Goal: Navigation & Orientation: Find specific page/section

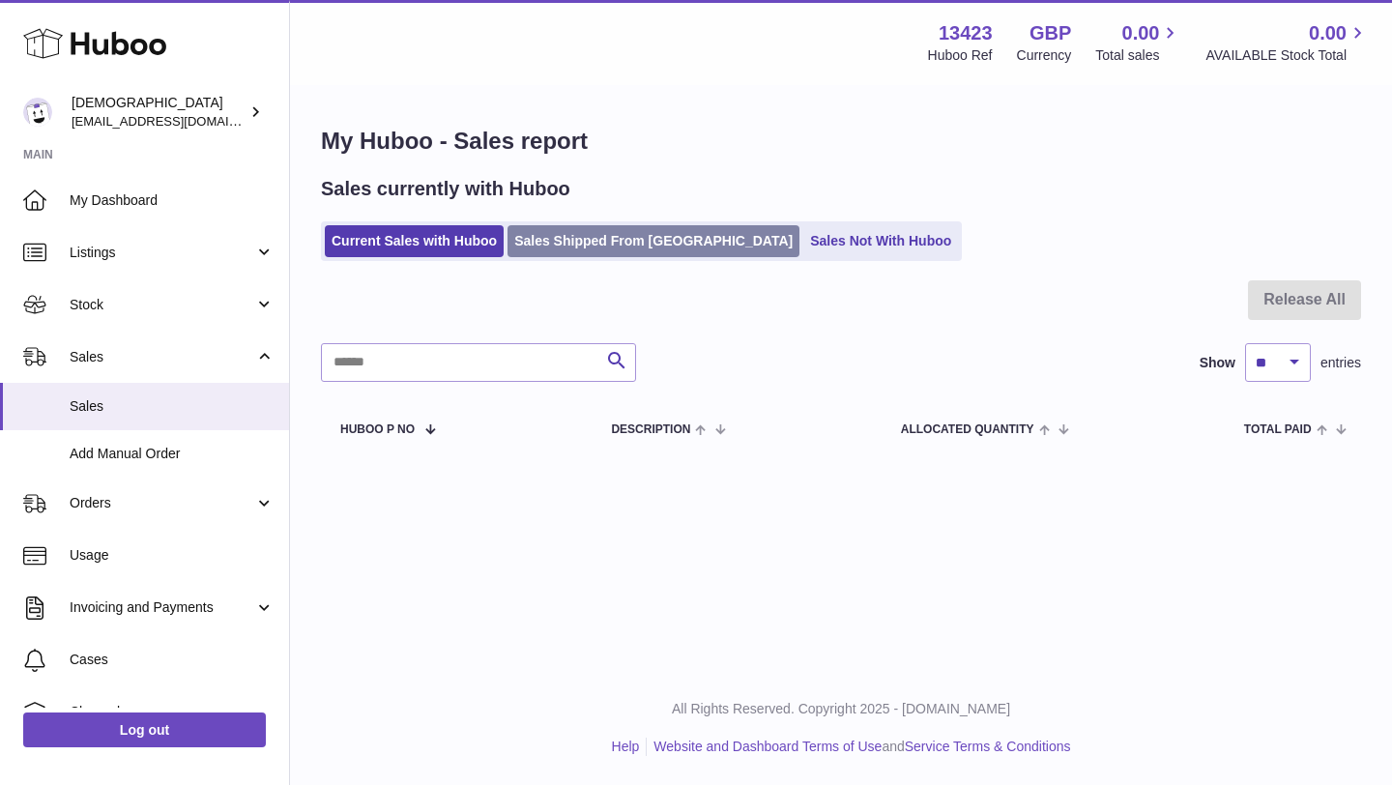
click at [600, 244] on link "Sales Shipped From [GEOGRAPHIC_DATA]" at bounding box center [653, 241] width 292 height 32
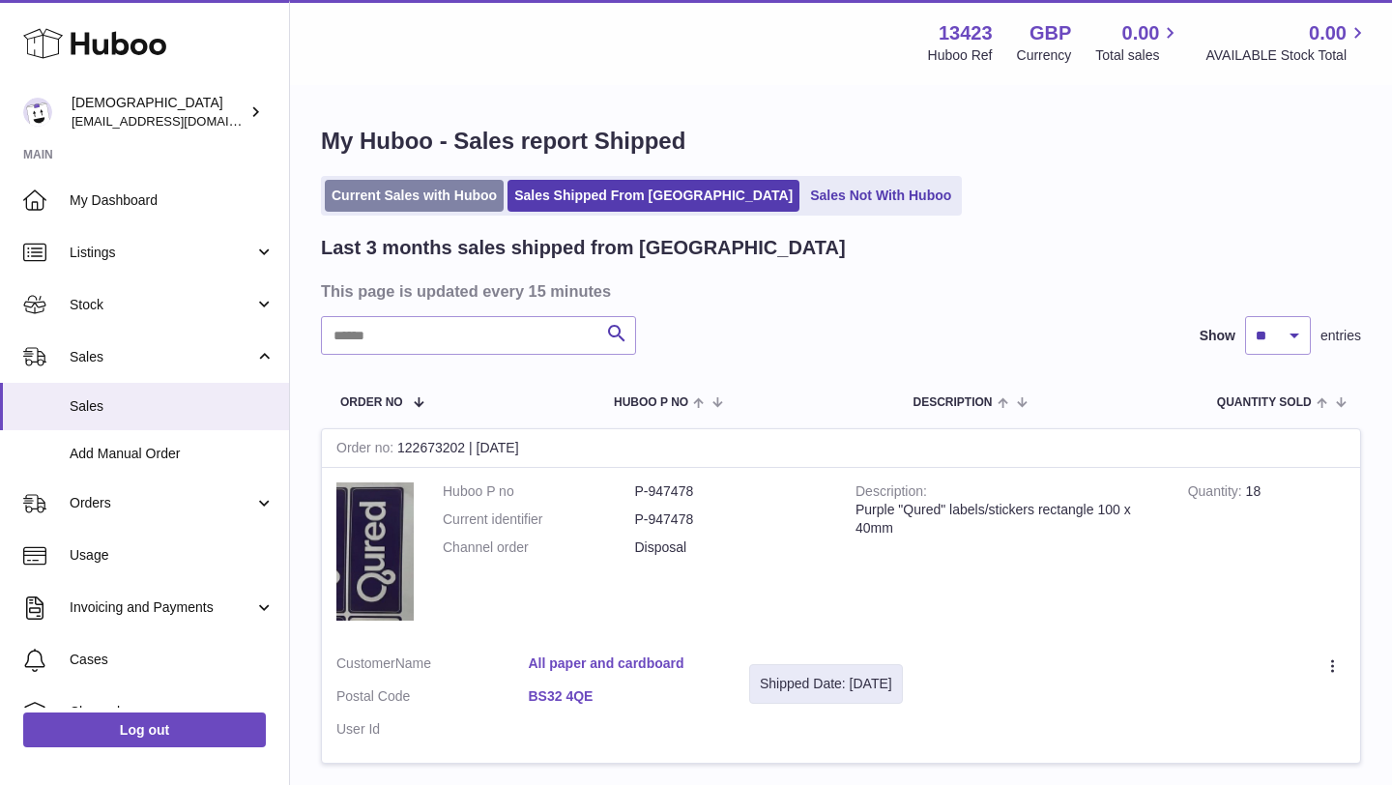
click at [451, 207] on link "Current Sales with Huboo" at bounding box center [414, 196] width 179 height 32
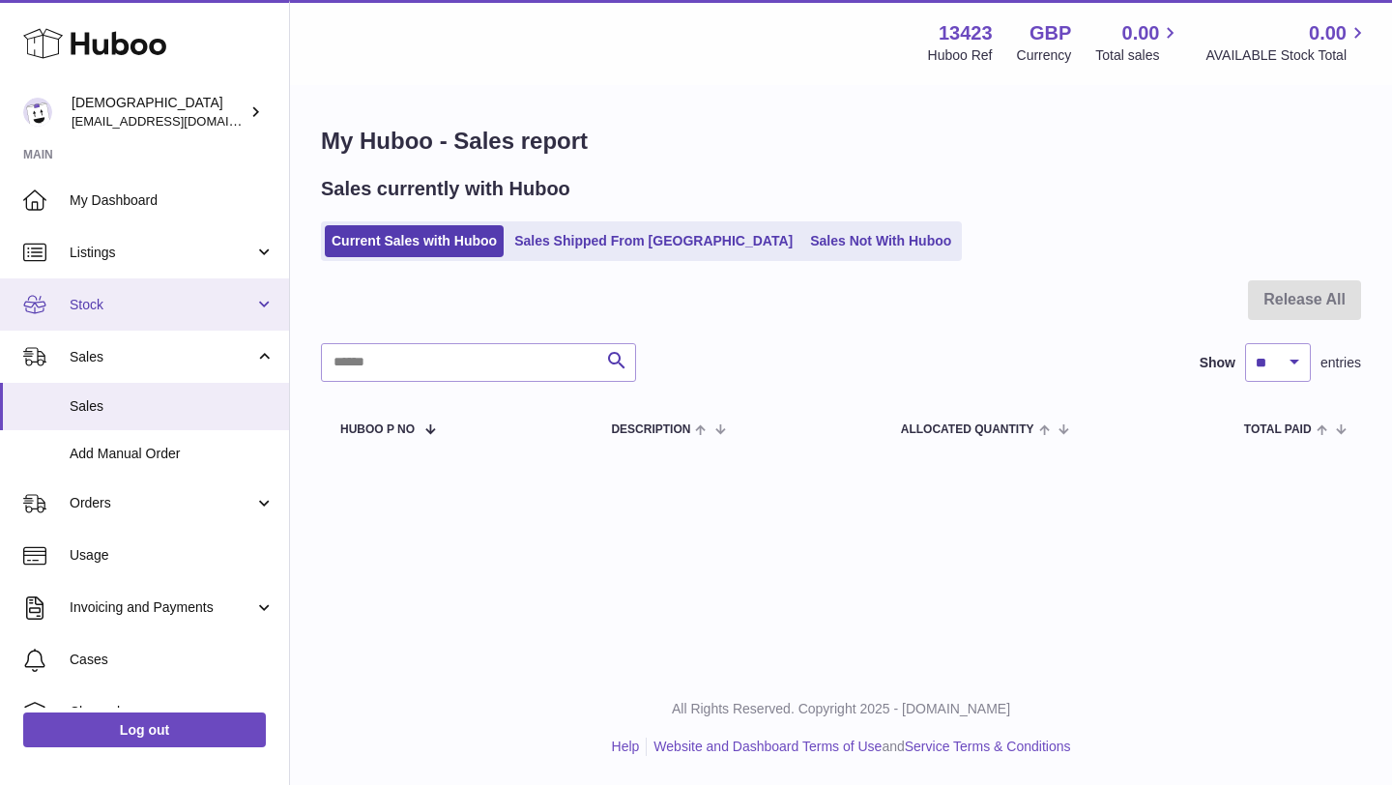
click at [197, 294] on link "Stock" at bounding box center [144, 304] width 289 height 52
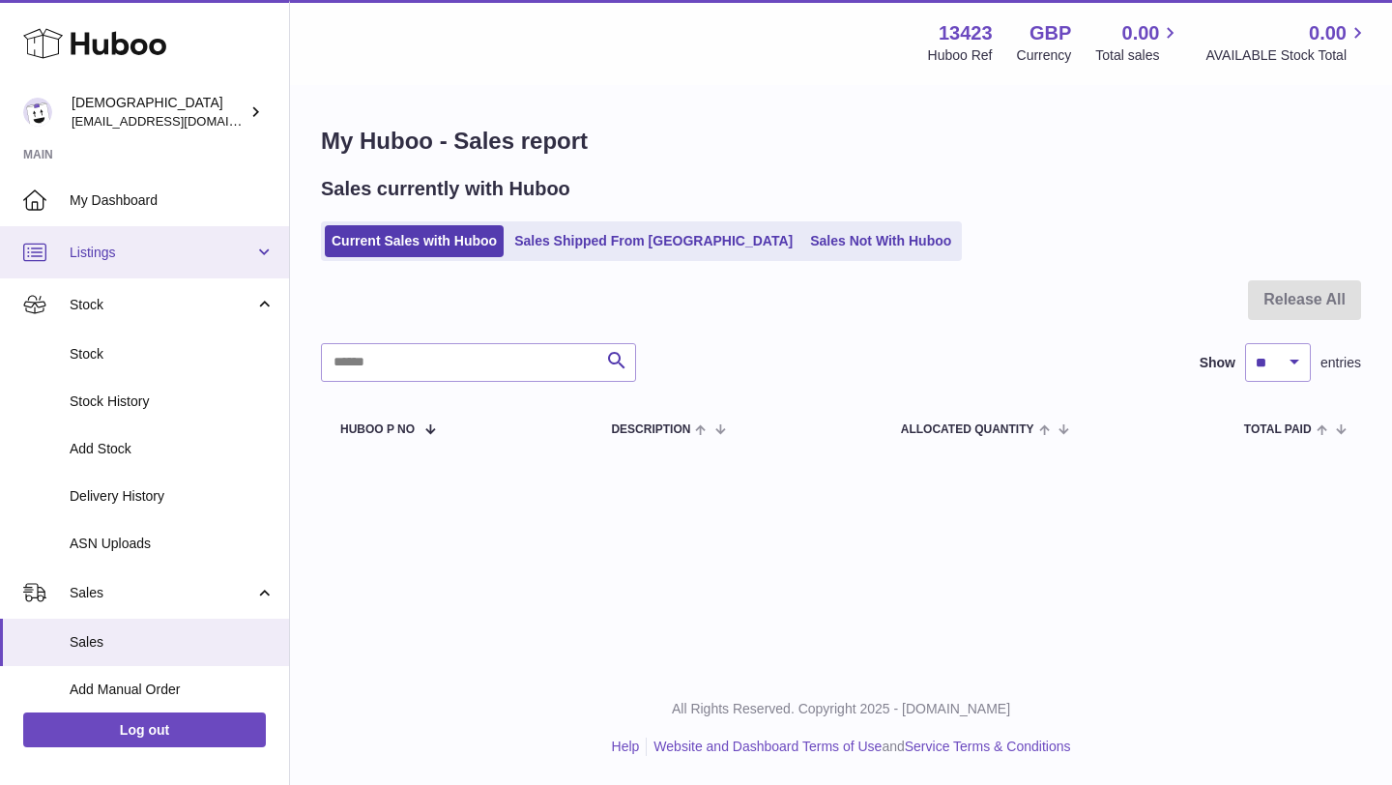
click at [168, 268] on link "Listings" at bounding box center [144, 252] width 289 height 52
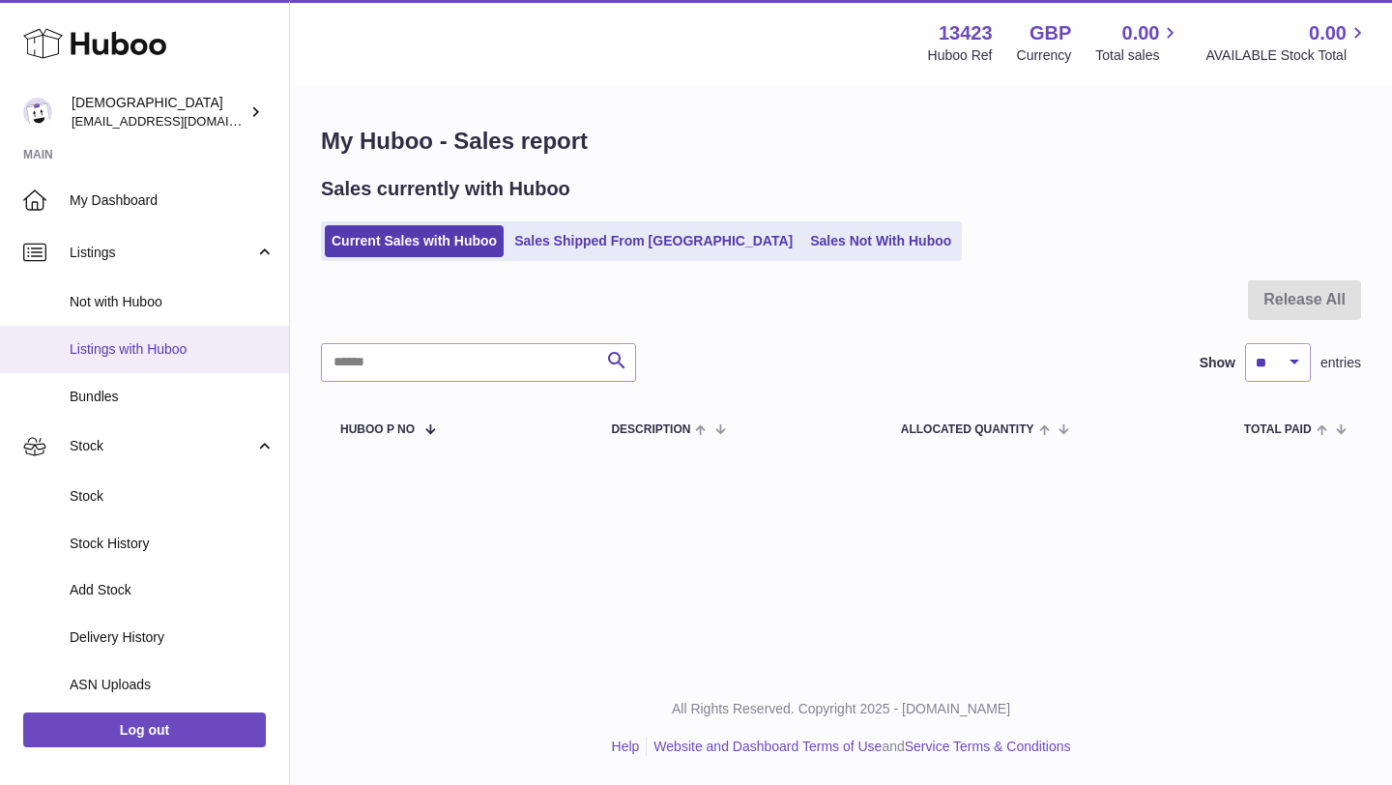
click at [153, 351] on span "Listings with Huboo" at bounding box center [172, 349] width 205 height 18
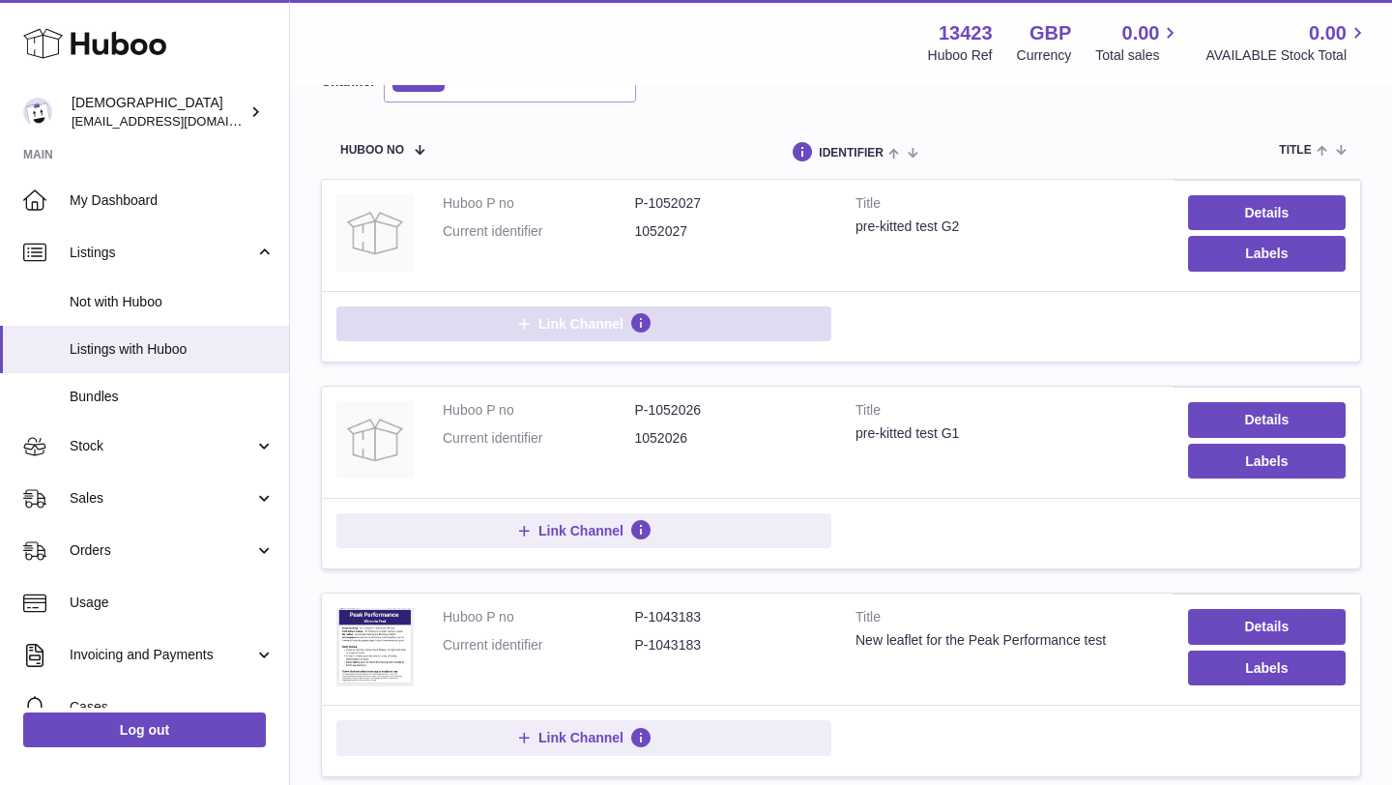
scroll to position [206, 0]
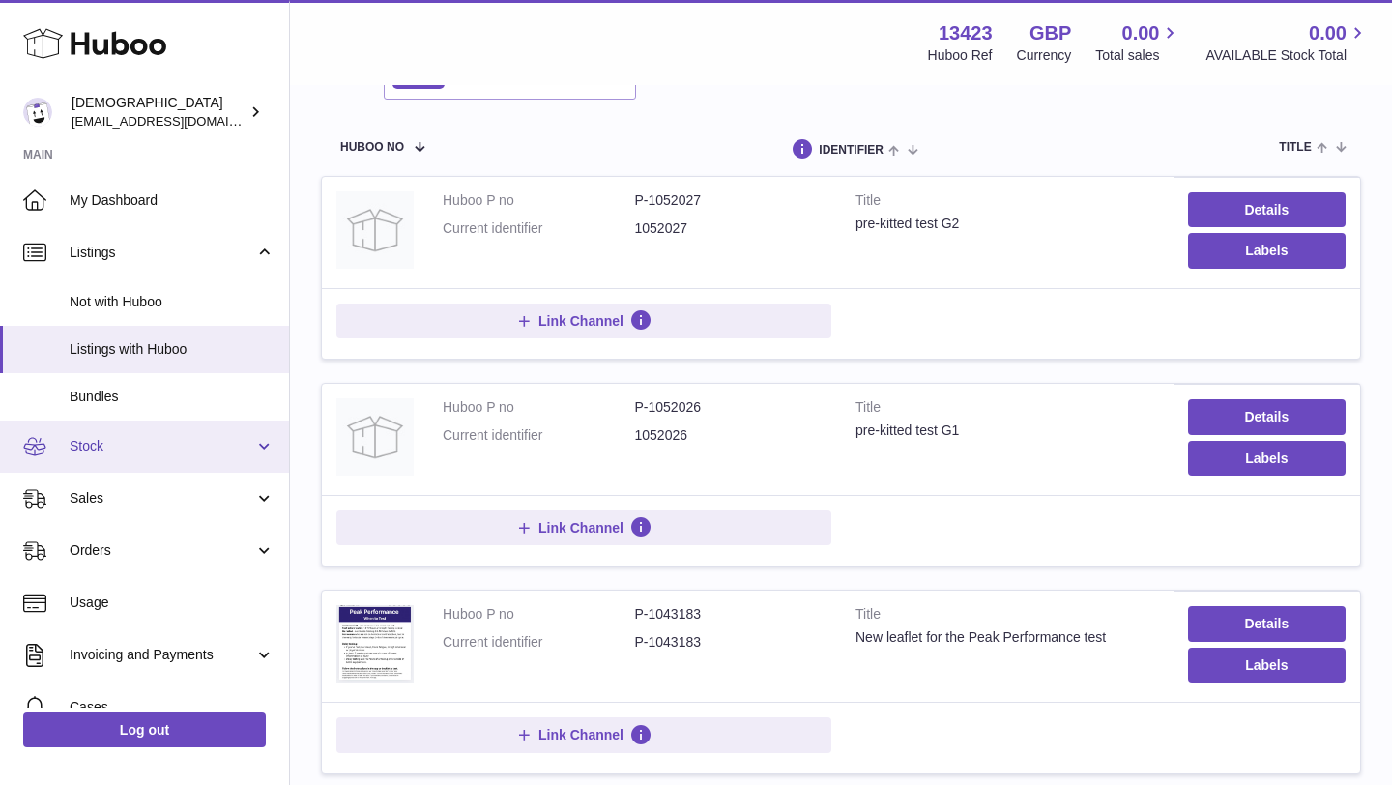
click at [97, 456] on link "Stock" at bounding box center [144, 446] width 289 height 52
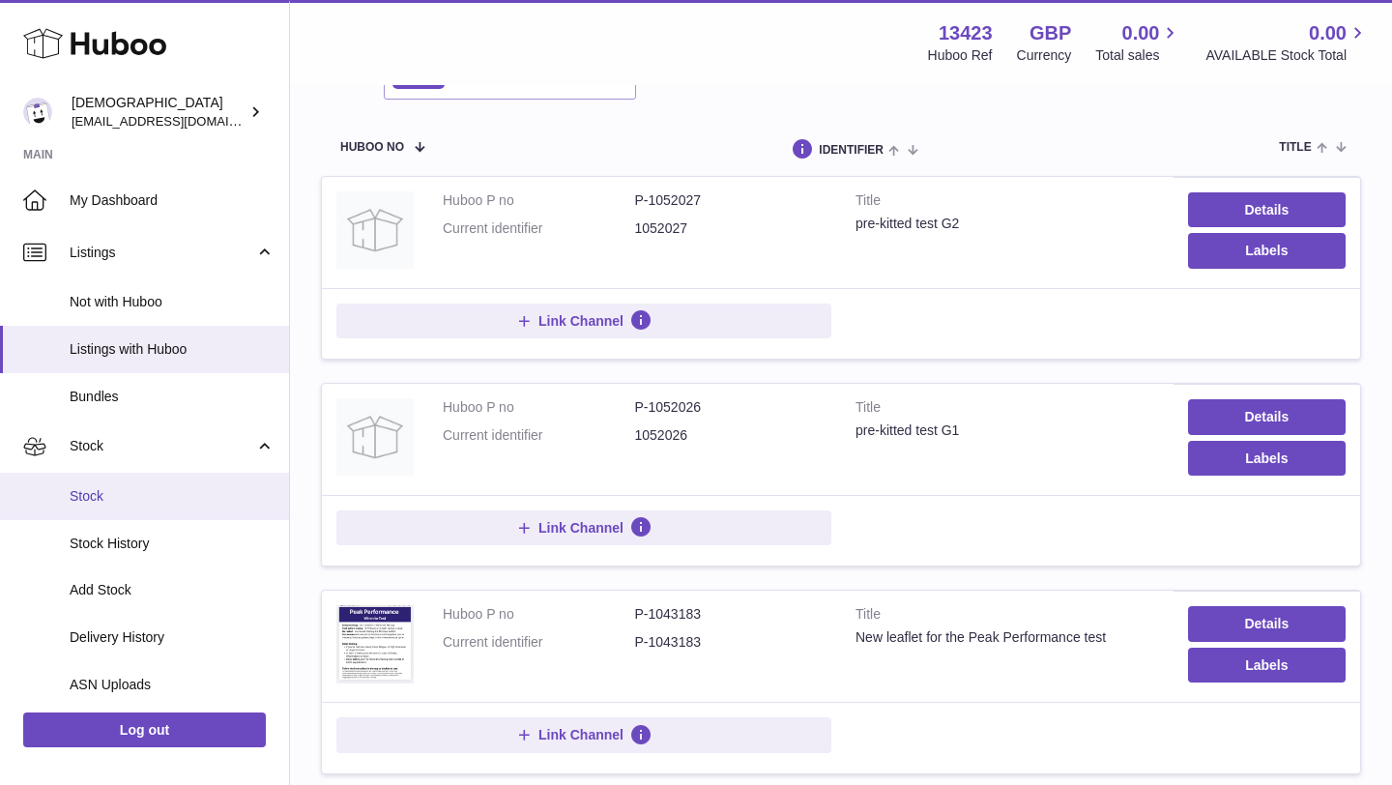
click at [108, 496] on span "Stock" at bounding box center [172, 496] width 205 height 18
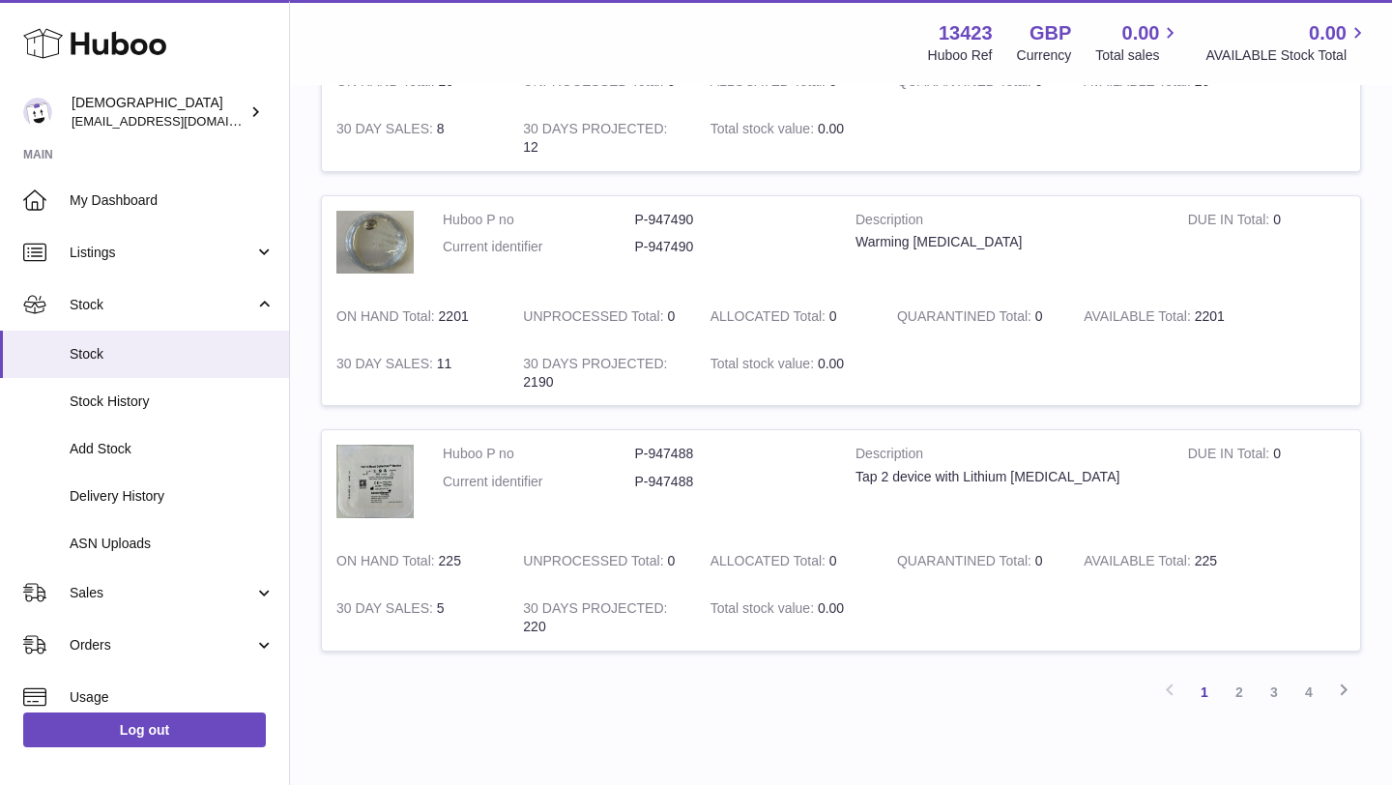
scroll to position [2234, 0]
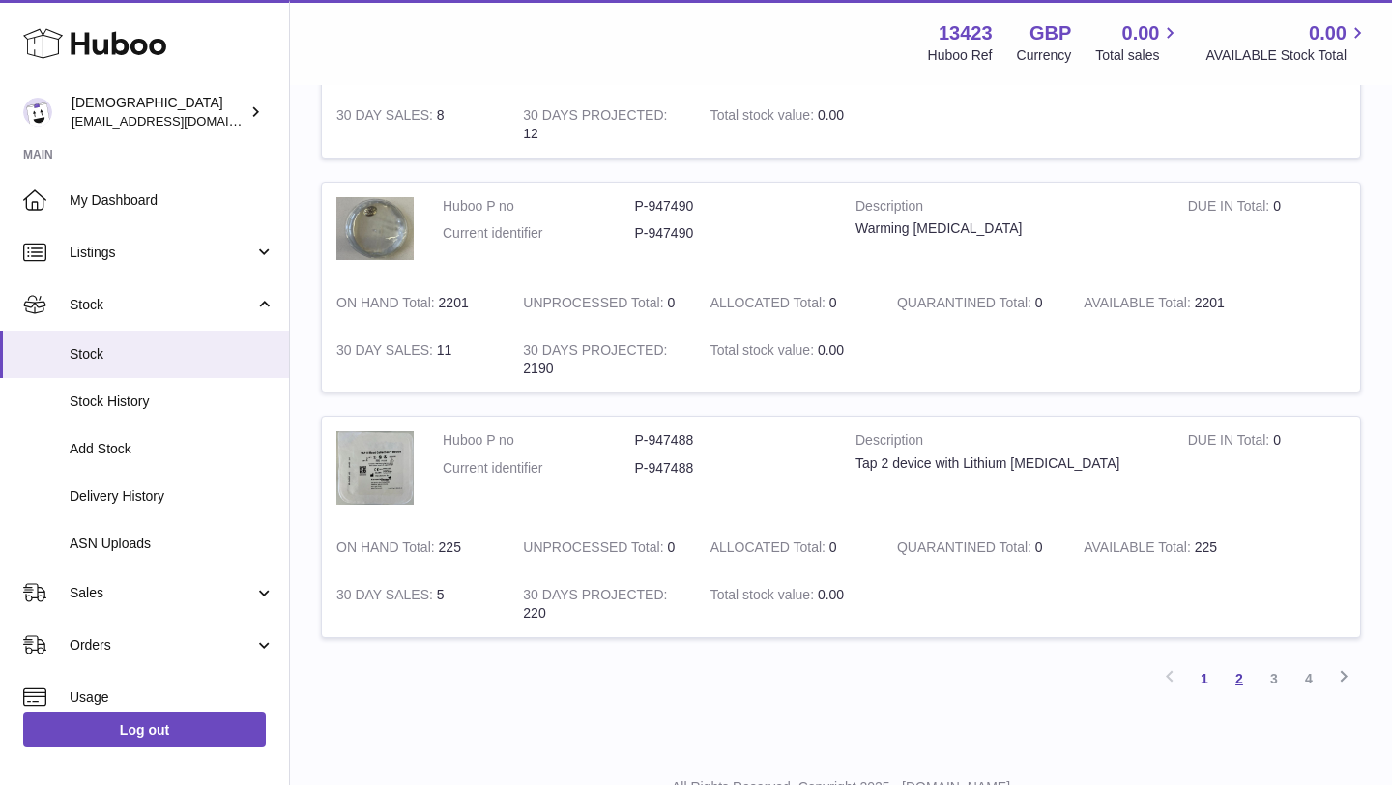
click at [1238, 674] on link "2" at bounding box center [1239, 678] width 35 height 35
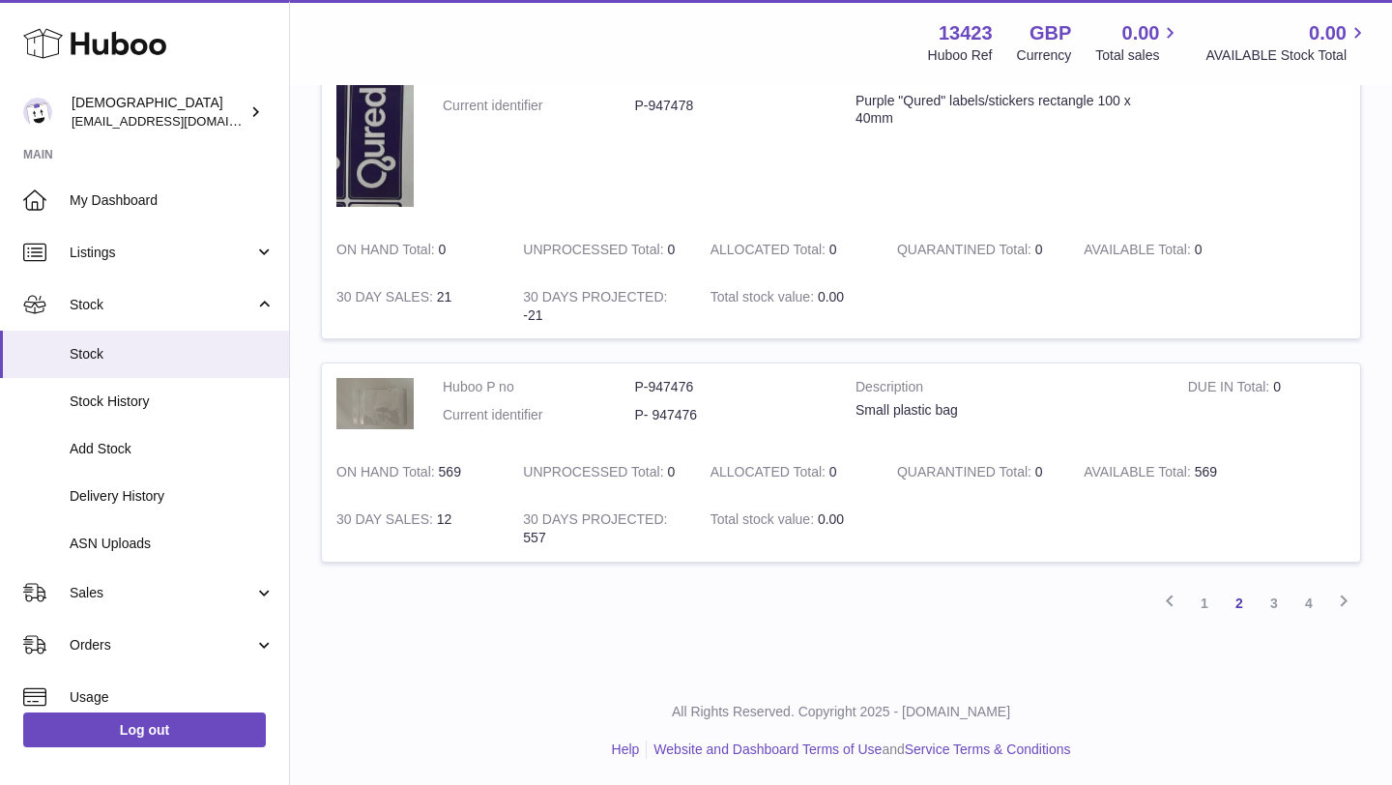
scroll to position [2178, 0]
click at [1278, 612] on link "3" at bounding box center [1274, 600] width 35 height 35
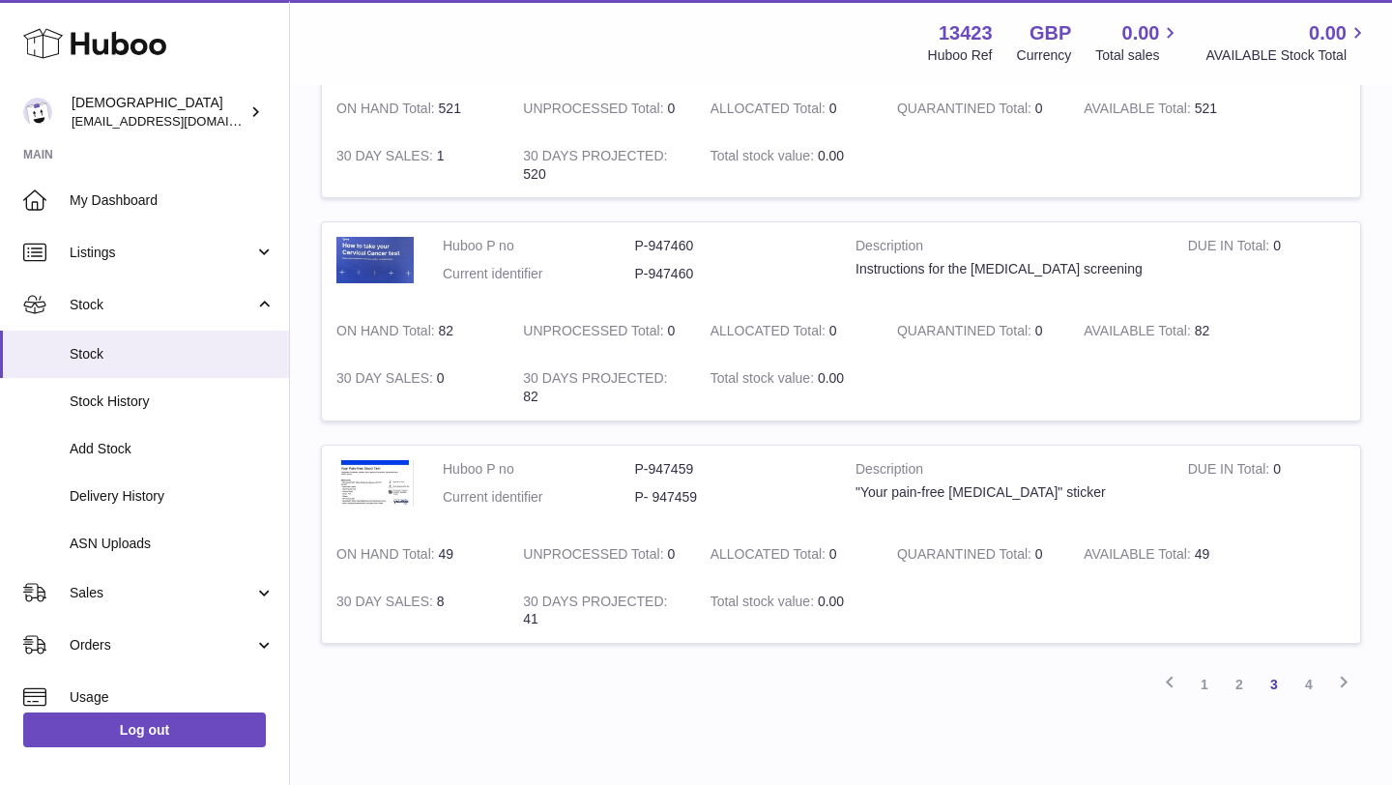
scroll to position [2319, 0]
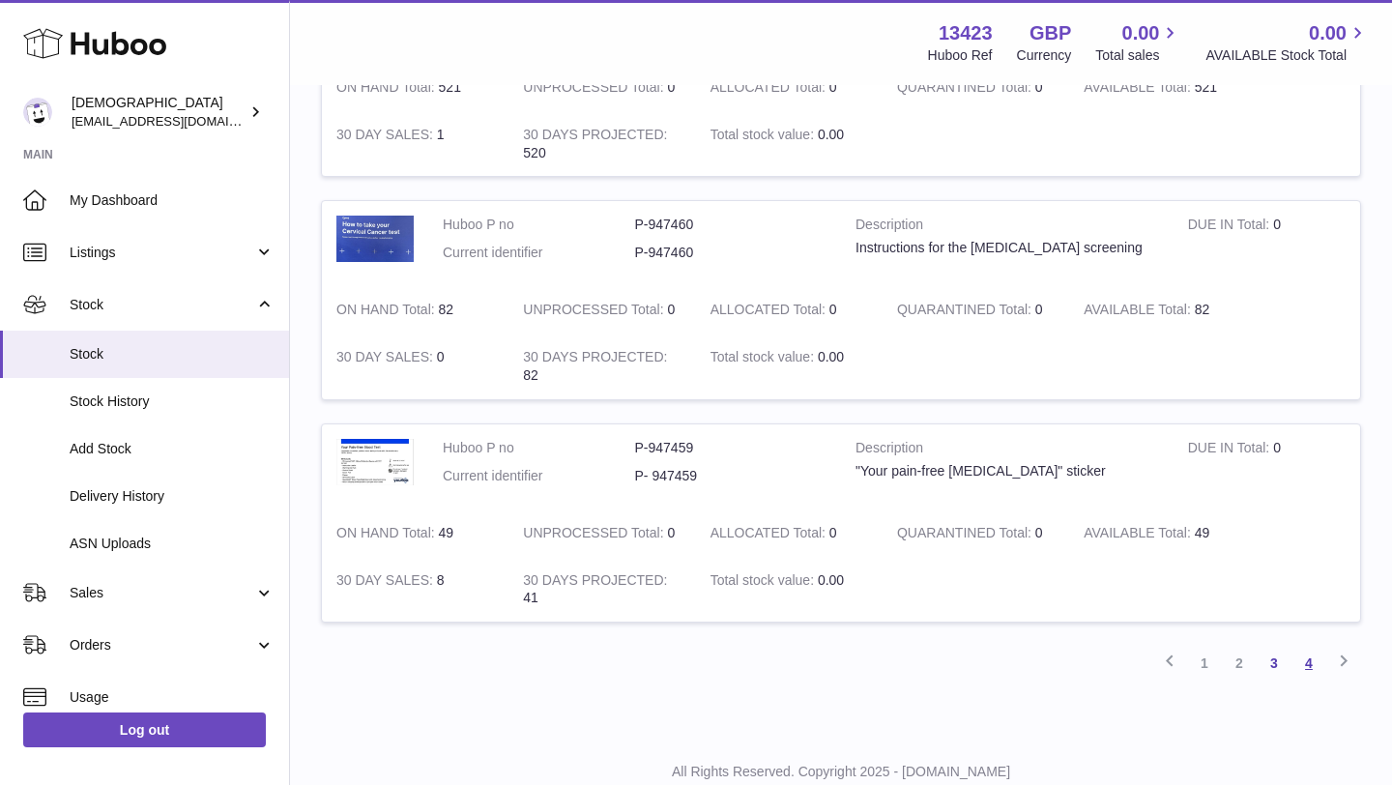
click at [1312, 673] on link "4" at bounding box center [1308, 663] width 35 height 35
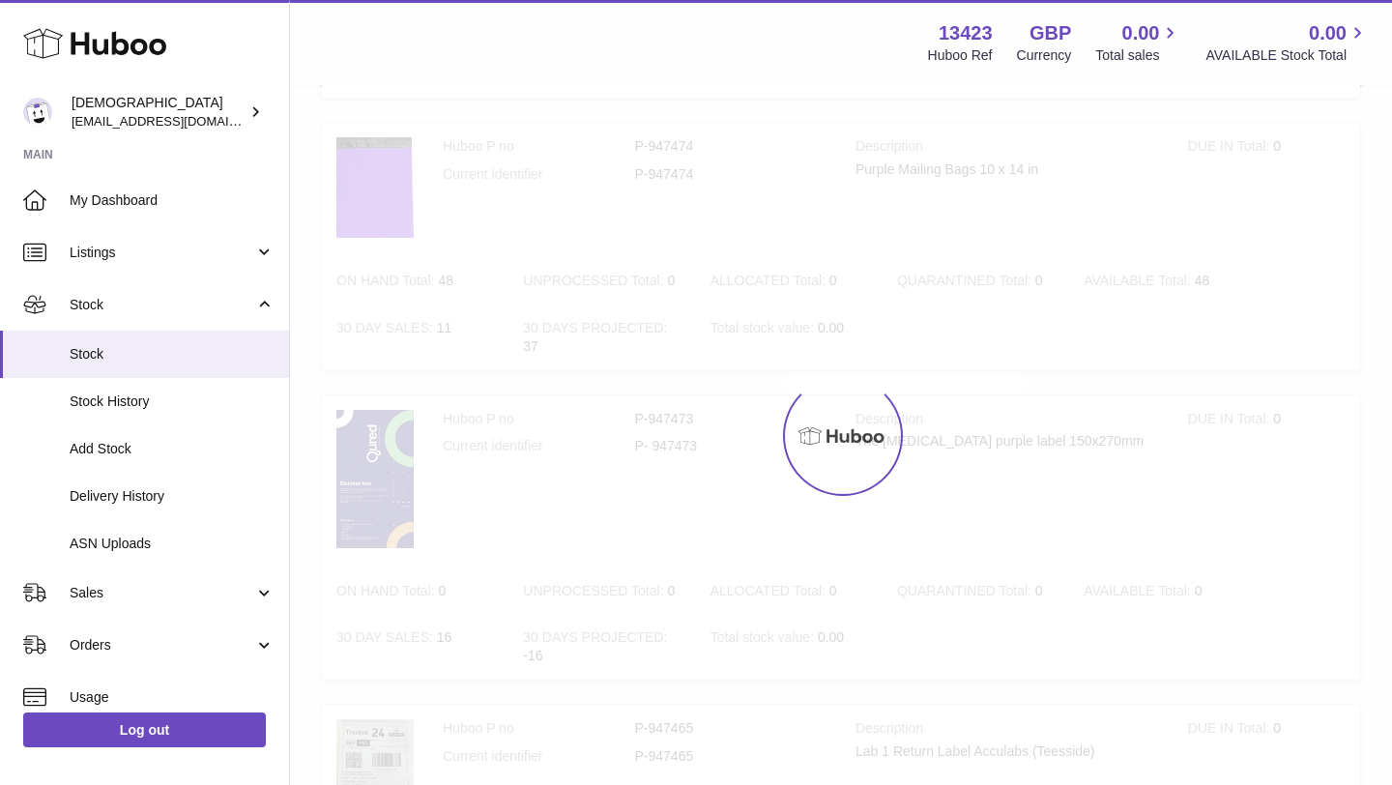
scroll to position [87, 0]
